Goal: Task Accomplishment & Management: Manage account settings

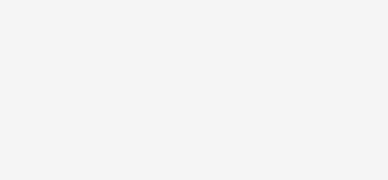
click at [123, 28] on body at bounding box center [194, 90] width 388 height 180
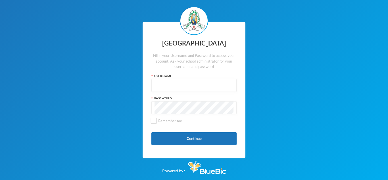
click at [170, 84] on input "text" at bounding box center [194, 85] width 79 height 13
type input "glh25cs25"
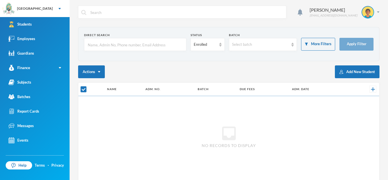
checkbox input "false"
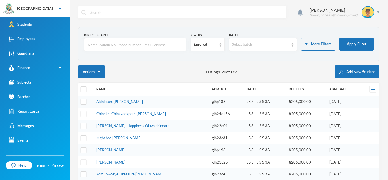
click at [160, 47] on input "text" at bounding box center [135, 44] width 96 height 13
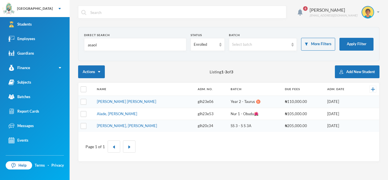
type input "asaolu"
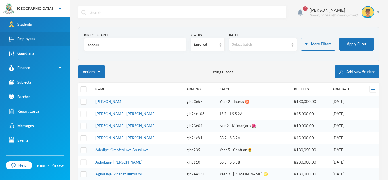
click at [43, 38] on link "Employees" at bounding box center [35, 39] width 70 height 14
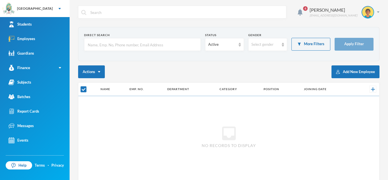
checkbox input "false"
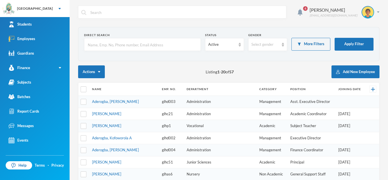
click at [112, 47] on input "text" at bounding box center [142, 44] width 111 height 13
type input "asaolu"
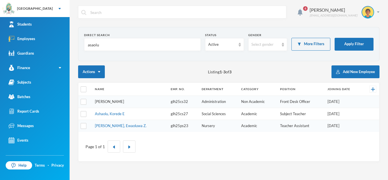
click at [119, 101] on link "[PERSON_NAME]" at bounding box center [109, 101] width 29 height 5
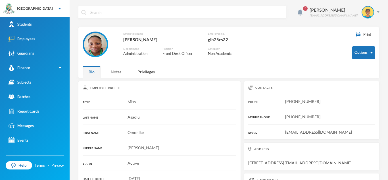
click at [115, 72] on div "Notes" at bounding box center [116, 72] width 22 height 12
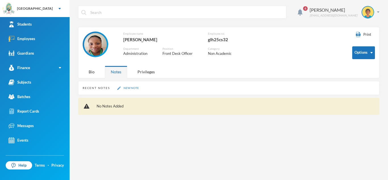
click at [130, 89] on button "New Note" at bounding box center [128, 88] width 25 height 5
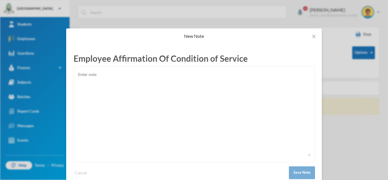
type input "Employee Affirmation Of Condition of Service"
click at [88, 73] on textarea at bounding box center [194, 113] width 233 height 85
paste textarea "Loremips Dolorsitame co Adipiscin El Seddoei Temporinc Utla etd Magnaaliq Enima…"
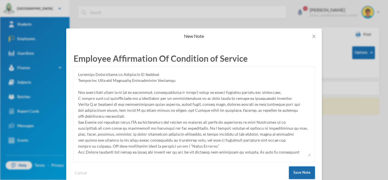
type textarea "Loremips Dolorsitame co Adipiscin El Seddoei Temporinc Utla etd Magnaaliq Enima…"
click at [304, 170] on button "Save Note" at bounding box center [302, 172] width 26 height 13
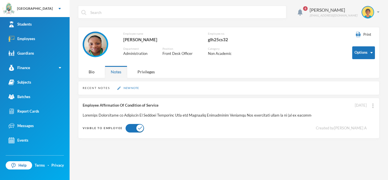
click at [128, 87] on button "New Note" at bounding box center [128, 88] width 25 height 5
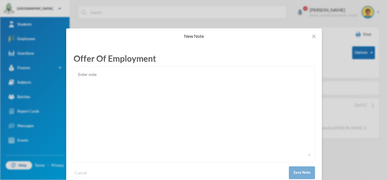
type input "Offer Of Employment"
click at [97, 82] on textarea at bounding box center [194, 113] width 233 height 85
paste textarea "[DATE][STREET_ADDRESS][PERSON_NAME]. Dear Miss Omonike, Offer of Employment for…"
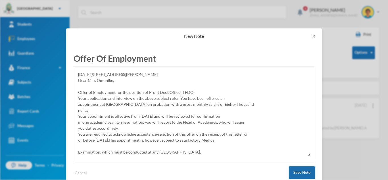
type textarea "[DATE][STREET_ADDRESS][PERSON_NAME]. Dear Miss Omonike, Offer of Employment for…"
click at [300, 170] on button "Save Note" at bounding box center [302, 172] width 26 height 13
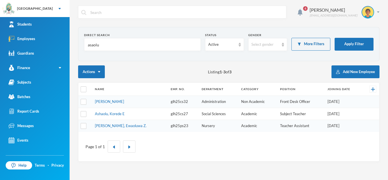
click at [108, 44] on input "asaolu" at bounding box center [142, 44] width 111 height 13
type input "a"
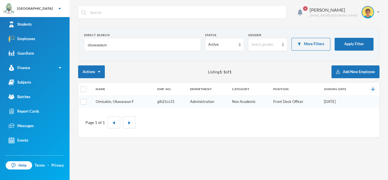
type input "oluwaseun"
click at [108, 101] on link "Omisakin, Oluwaseun F" at bounding box center [115, 101] width 38 height 5
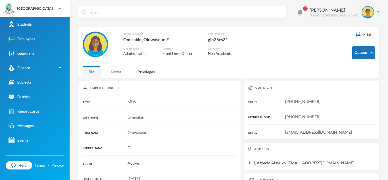
click at [112, 73] on div "Notes" at bounding box center [116, 72] width 22 height 12
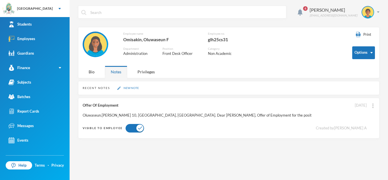
click at [124, 87] on button "New Note" at bounding box center [128, 88] width 25 height 5
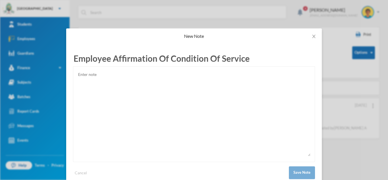
type input "Employee Affirmation Of Condition Of Service"
click at [101, 73] on textarea at bounding box center [194, 113] width 233 height 85
paste textarea "Loremips Dolorsitame co Adipiscin El Seddoei Temporinc Utla etd Magnaaliq Enima…"
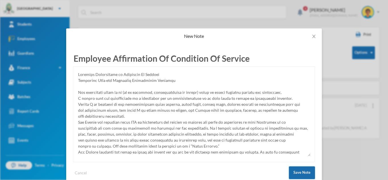
type textarea "Loremips Dolorsitame co Adipiscin El Seddoei Temporinc Utla etd Magnaaliq Enima…"
click at [297, 168] on button "Save Note" at bounding box center [302, 172] width 26 height 13
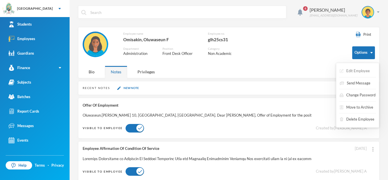
click at [359, 70] on button "Edit Employee" at bounding box center [354, 71] width 31 height 10
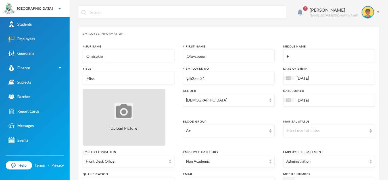
click at [129, 123] on div "Upload Picture" at bounding box center [124, 117] width 83 height 57
type input "C:\fakepath\[PERSON_NAME].jpg"
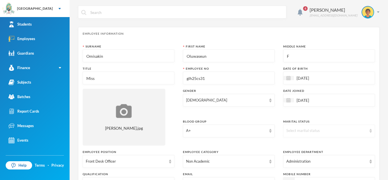
click at [368, 130] on div "Select marital status" at bounding box center [329, 130] width 92 height 13
click at [316, 145] on li "Single" at bounding box center [329, 143] width 92 height 9
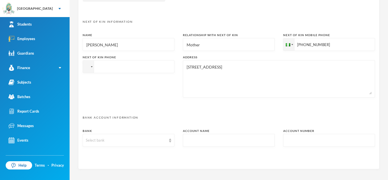
scroll to position [296, 0]
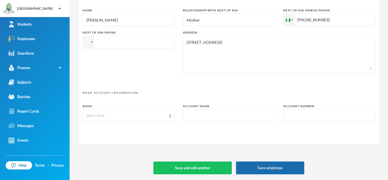
click at [261, 166] on button "Save employee" at bounding box center [270, 167] width 68 height 13
type textarea "113, Agbado Alakuko. [EMAIL_ADDRESS][DOMAIN_NAME]"
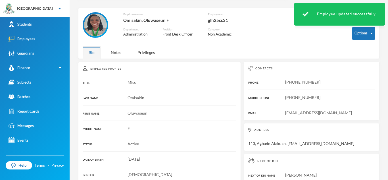
scroll to position [18, 0]
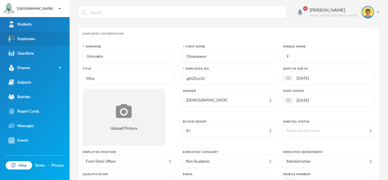
click at [39, 39] on link "Employees" at bounding box center [35, 39] width 70 height 14
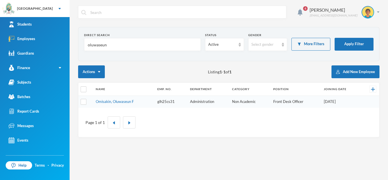
click at [130, 47] on input "oluwaseun" at bounding box center [142, 44] width 111 height 13
type input "o"
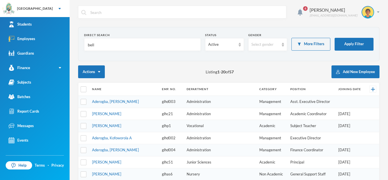
type input "bello"
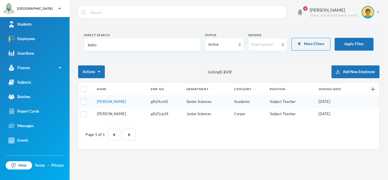
click at [117, 115] on link "[PERSON_NAME]" at bounding box center [111, 113] width 29 height 5
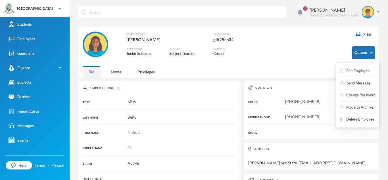
click at [360, 70] on button "Edit Employee" at bounding box center [354, 71] width 31 height 10
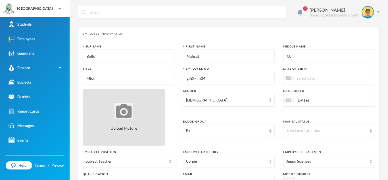
click at [138, 103] on div "Upload Picture" at bounding box center [124, 117] width 83 height 57
type input "C:\fakepath\[PERSON_NAME].jpg"
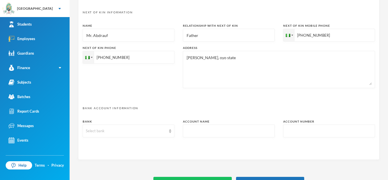
scroll to position [296, 0]
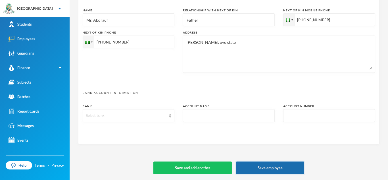
click at [271, 163] on button "Save employee" at bounding box center [270, 167] width 68 height 13
type textarea "[PERSON_NAME],Oyo state. [EMAIL_ADDRESS][DOMAIN_NAME]"
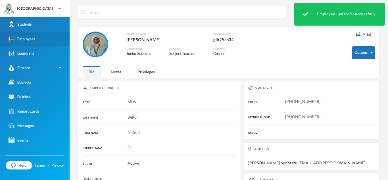
click at [36, 35] on link "Employees" at bounding box center [35, 39] width 70 height 14
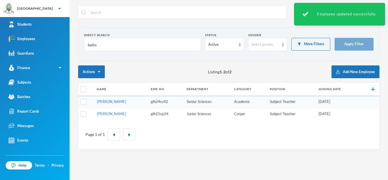
click at [124, 44] on input "bello" at bounding box center [142, 44] width 111 height 13
type input "b"
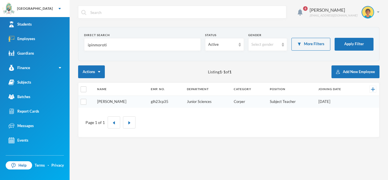
type input "ipinmoroti"
click at [121, 101] on link "[PERSON_NAME]" at bounding box center [111, 101] width 29 height 5
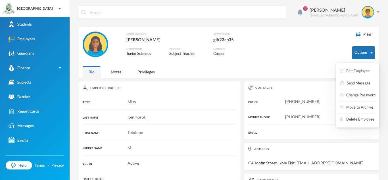
click at [356, 70] on button "Edit Employee" at bounding box center [354, 71] width 31 height 10
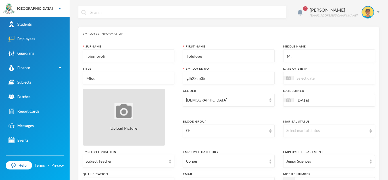
click at [124, 121] on div "Upload Picture" at bounding box center [124, 117] width 83 height 57
type input "C:\fakepath\[PERSON_NAME].jpg"
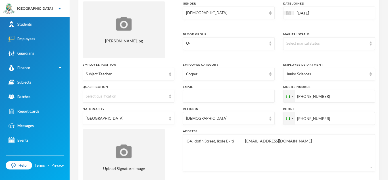
scroll to position [82, 0]
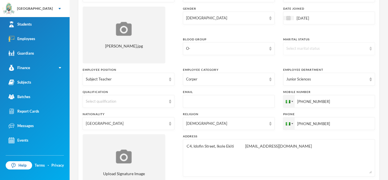
click at [360, 49] on div "Select marital status" at bounding box center [327, 49] width 80 height 6
click at [317, 62] on li "Single" at bounding box center [329, 61] width 92 height 9
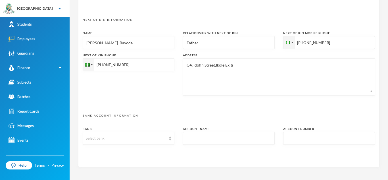
scroll to position [296, 0]
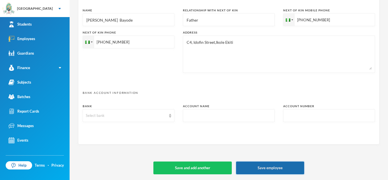
click at [264, 165] on button "Save employee" at bounding box center [270, 167] width 68 height 13
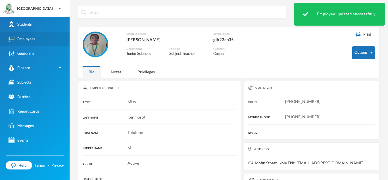
click at [24, 39] on div "Employees" at bounding box center [22, 39] width 27 height 6
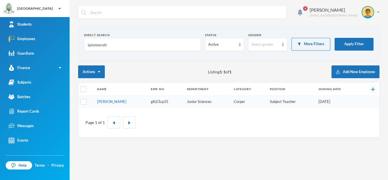
click at [160, 42] on input "ipinmoroti" at bounding box center [142, 44] width 111 height 13
type input "i"
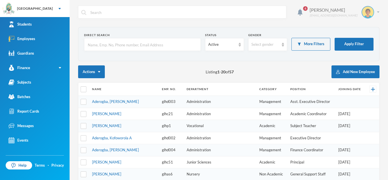
click at [342, 12] on div "[PERSON_NAME]" at bounding box center [334, 10] width 48 height 7
click at [363, 27] on div "My Profile" at bounding box center [364, 28] width 26 height 6
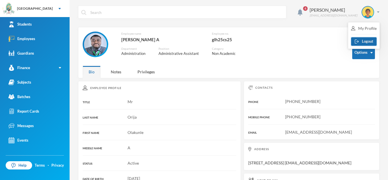
click at [365, 41] on button "Logout" at bounding box center [364, 41] width 26 height 9
